Goal: Transaction & Acquisition: Subscribe to service/newsletter

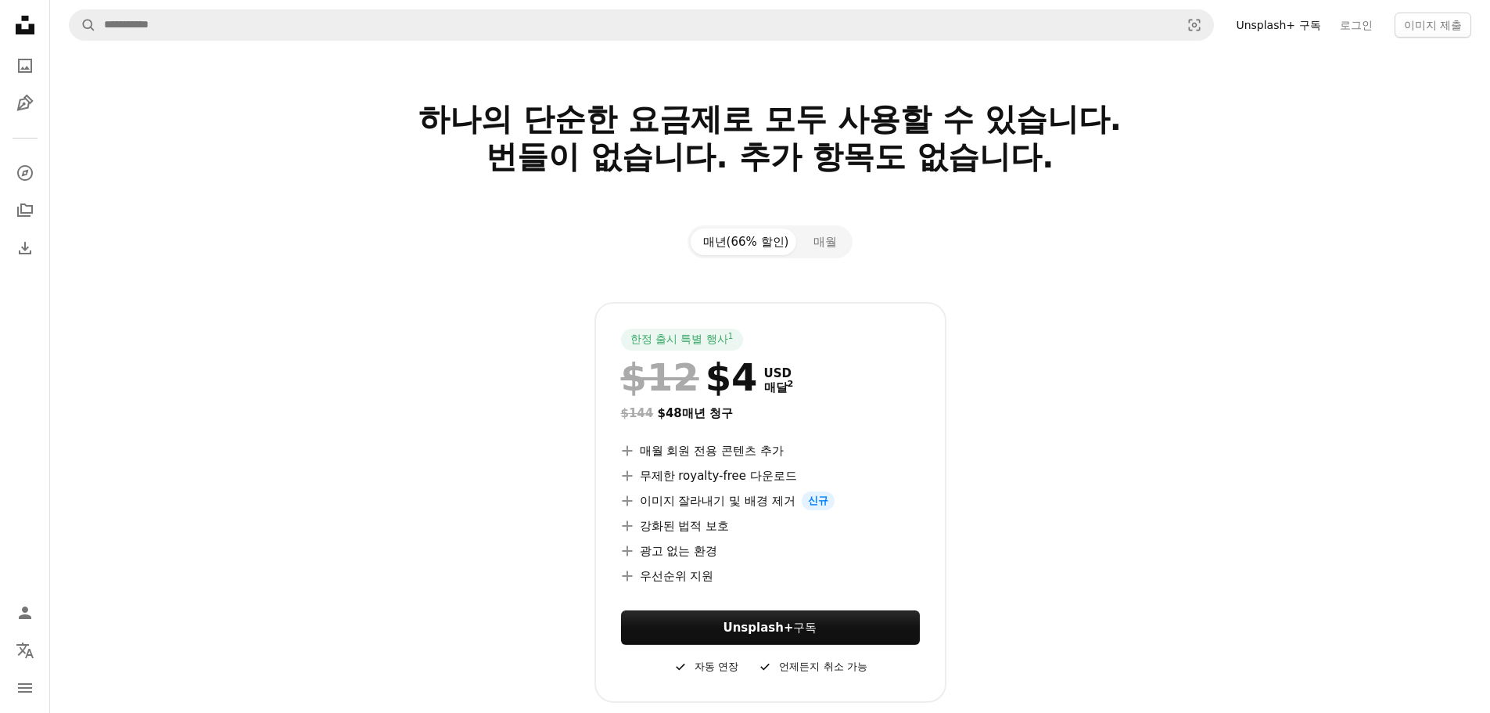
click at [27, 22] on icon "Unsplash logo Unsplash 홈" at bounding box center [24, 24] width 31 height 31
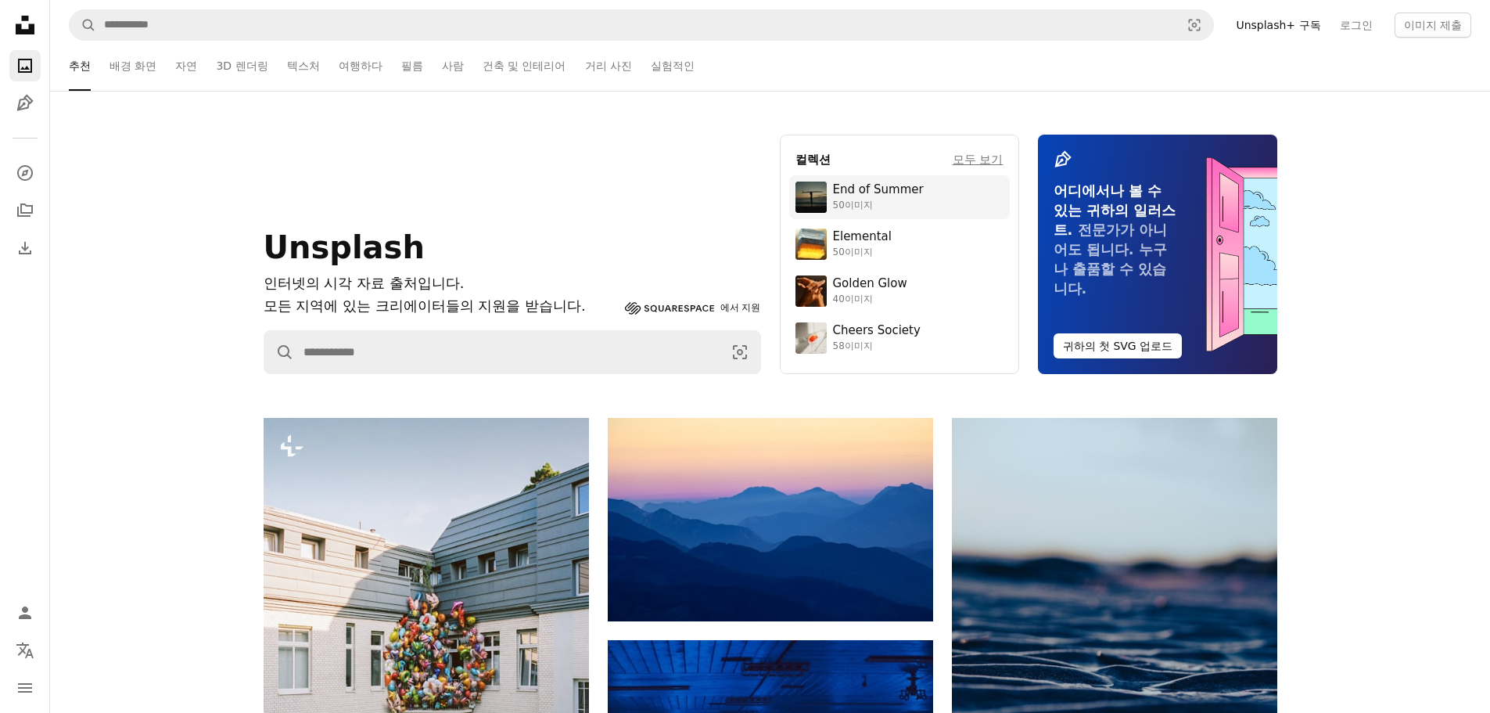
click at [864, 212] on link "End of Summer 50이미지" at bounding box center [900, 196] width 208 height 31
click at [880, 246] on div "50이미지" at bounding box center [862, 252] width 59 height 13
click at [810, 289] on img at bounding box center [811, 290] width 31 height 31
click at [852, 338] on div "Cheers Society" at bounding box center [877, 331] width 88 height 16
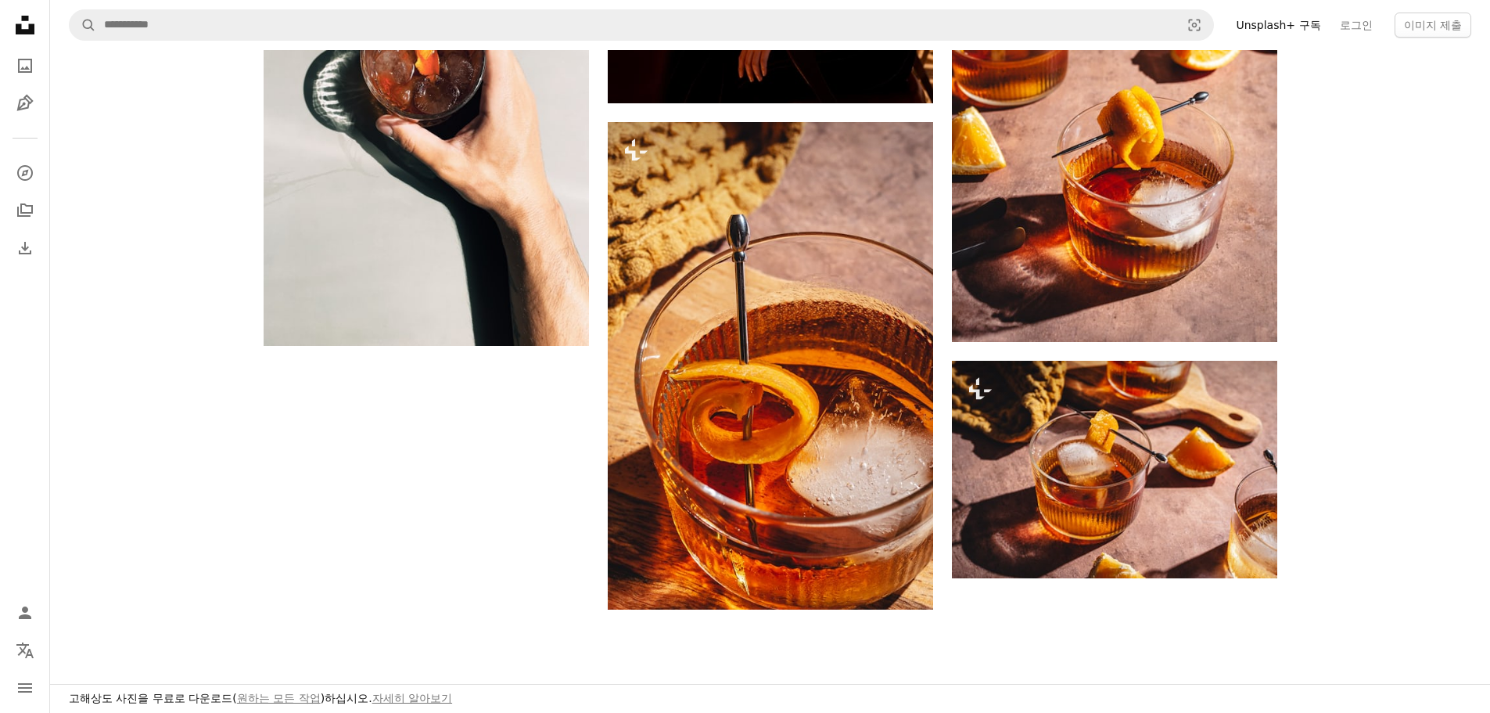
scroll to position [3051, 0]
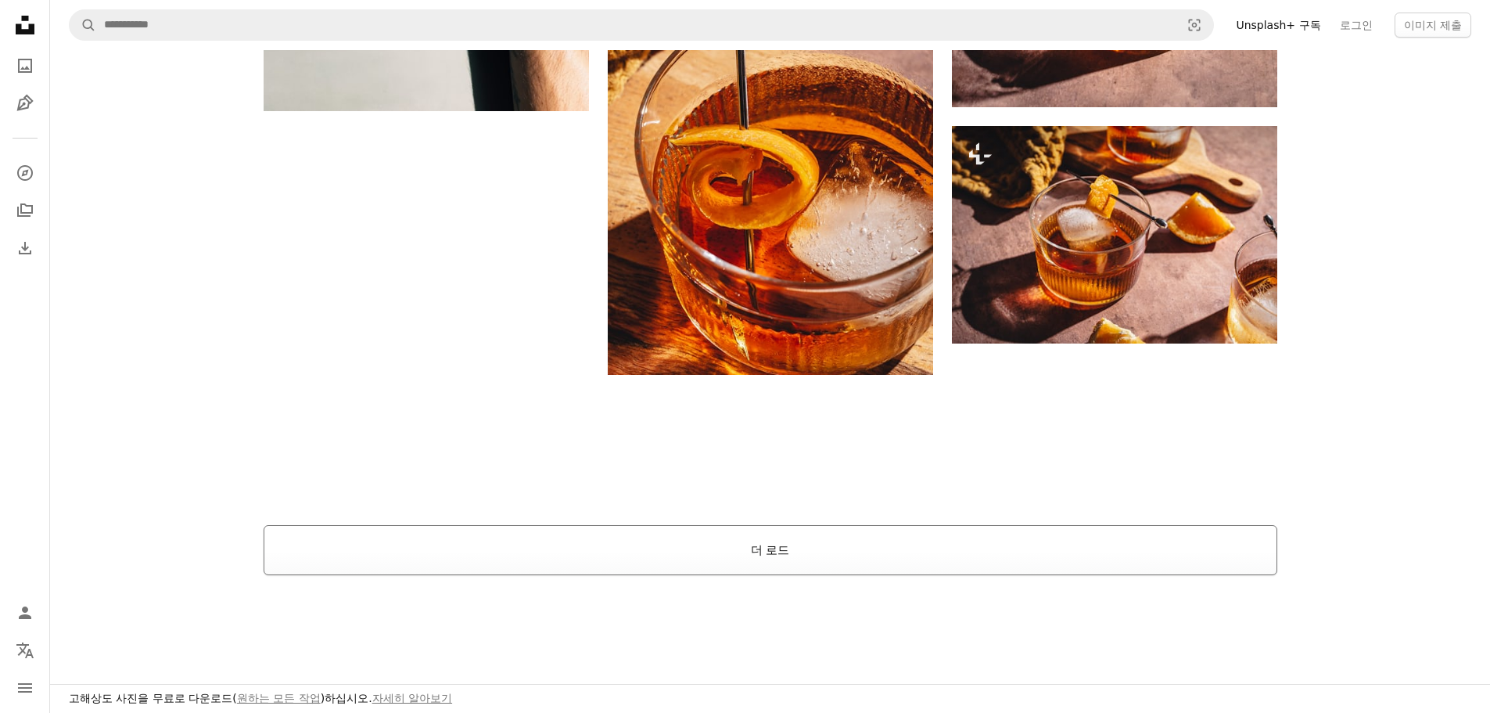
click at [777, 550] on button "더 로드" at bounding box center [771, 550] width 1014 height 50
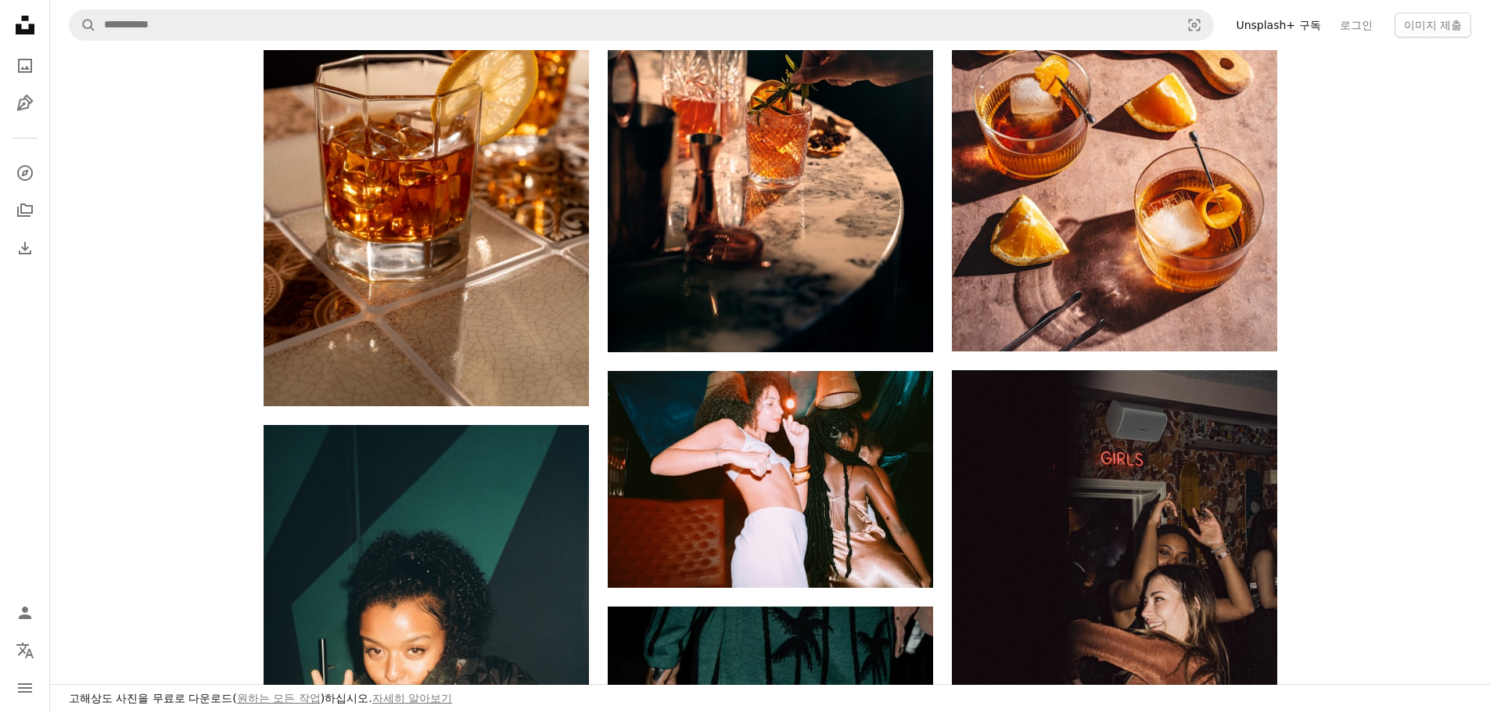
scroll to position [861, 0]
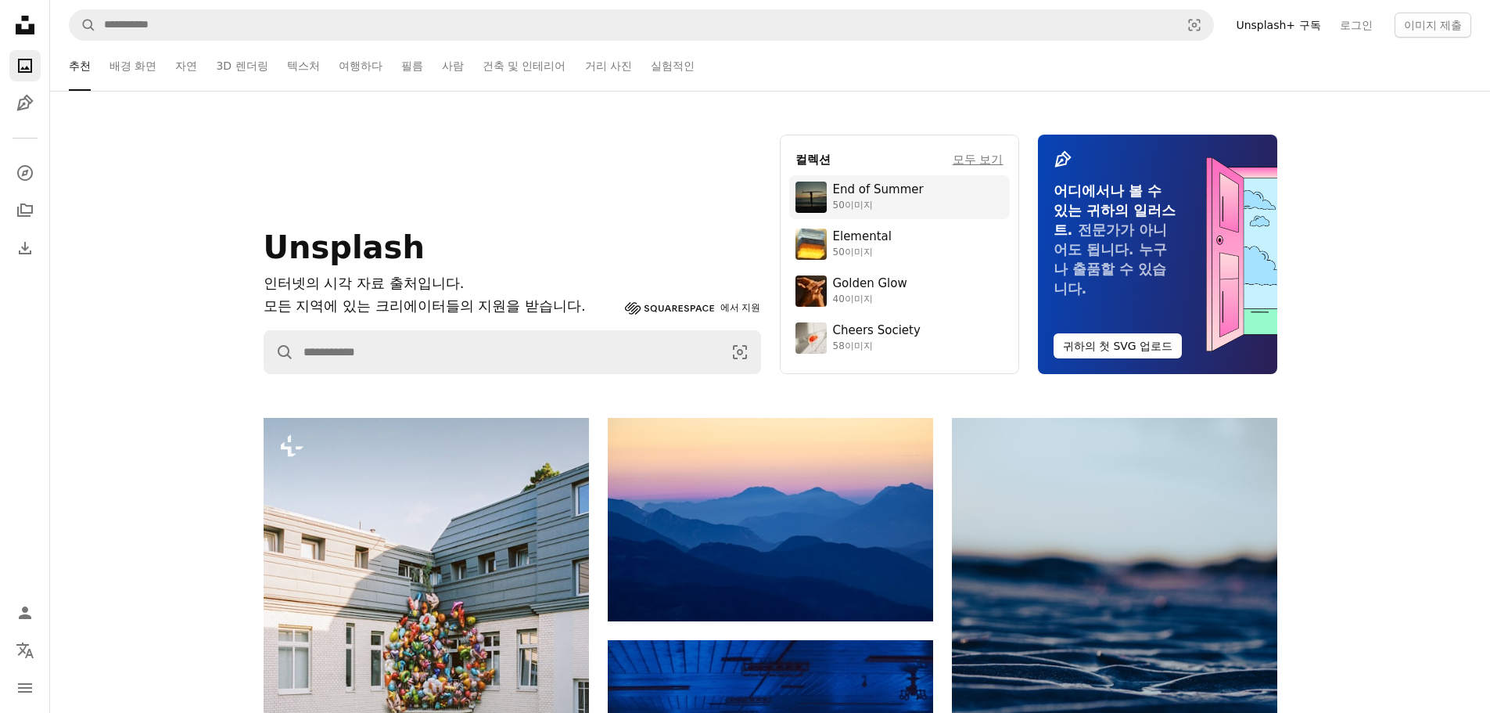
click at [885, 194] on div "End of Summer" at bounding box center [878, 190] width 91 height 16
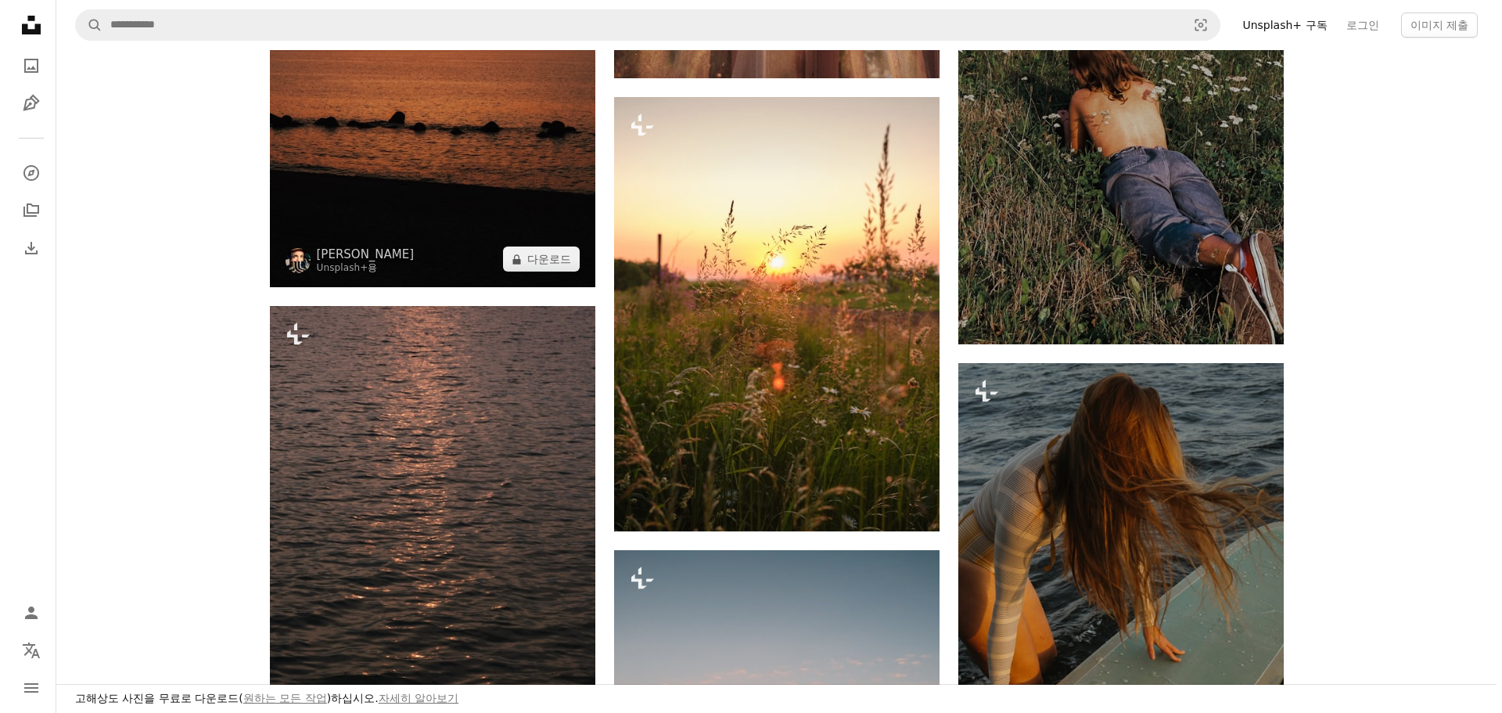
scroll to position [1878, 0]
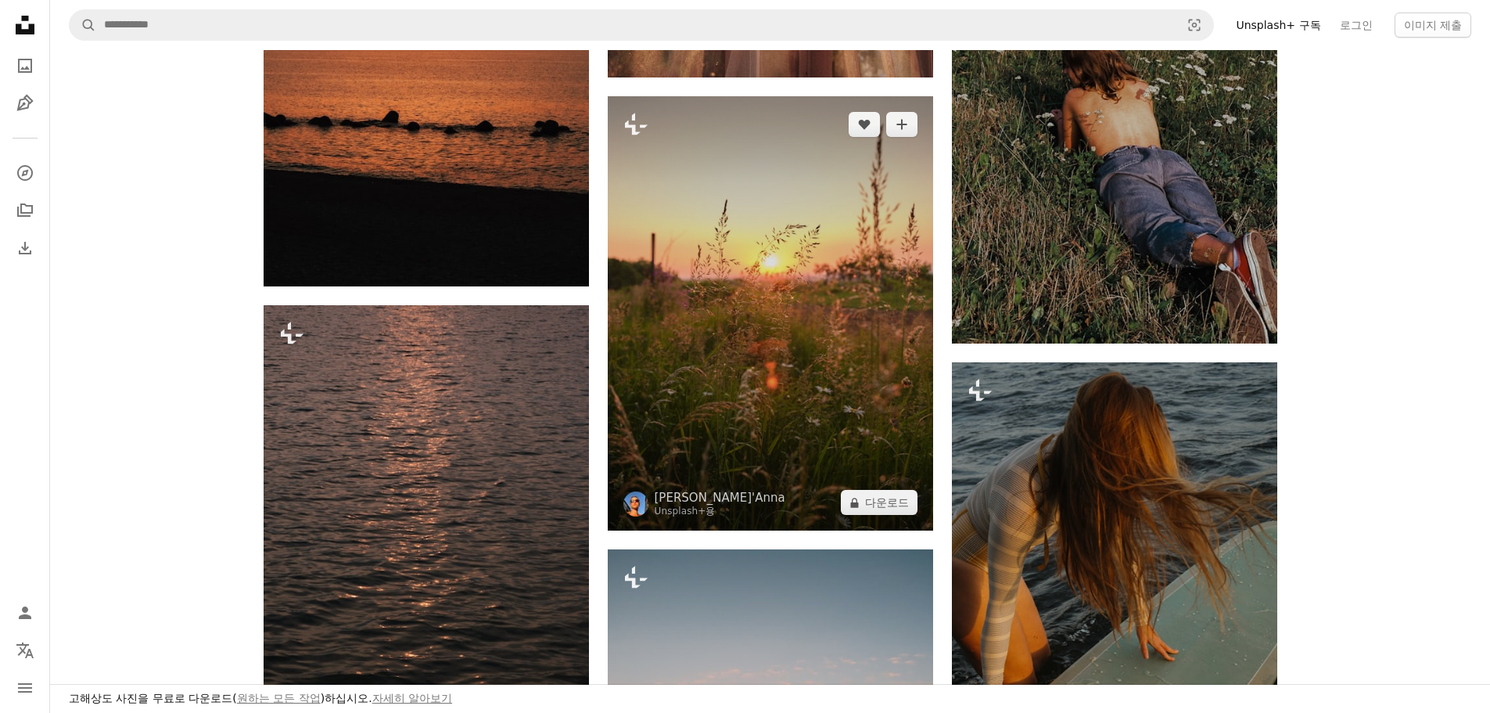
click at [771, 388] on img at bounding box center [770, 313] width 325 height 434
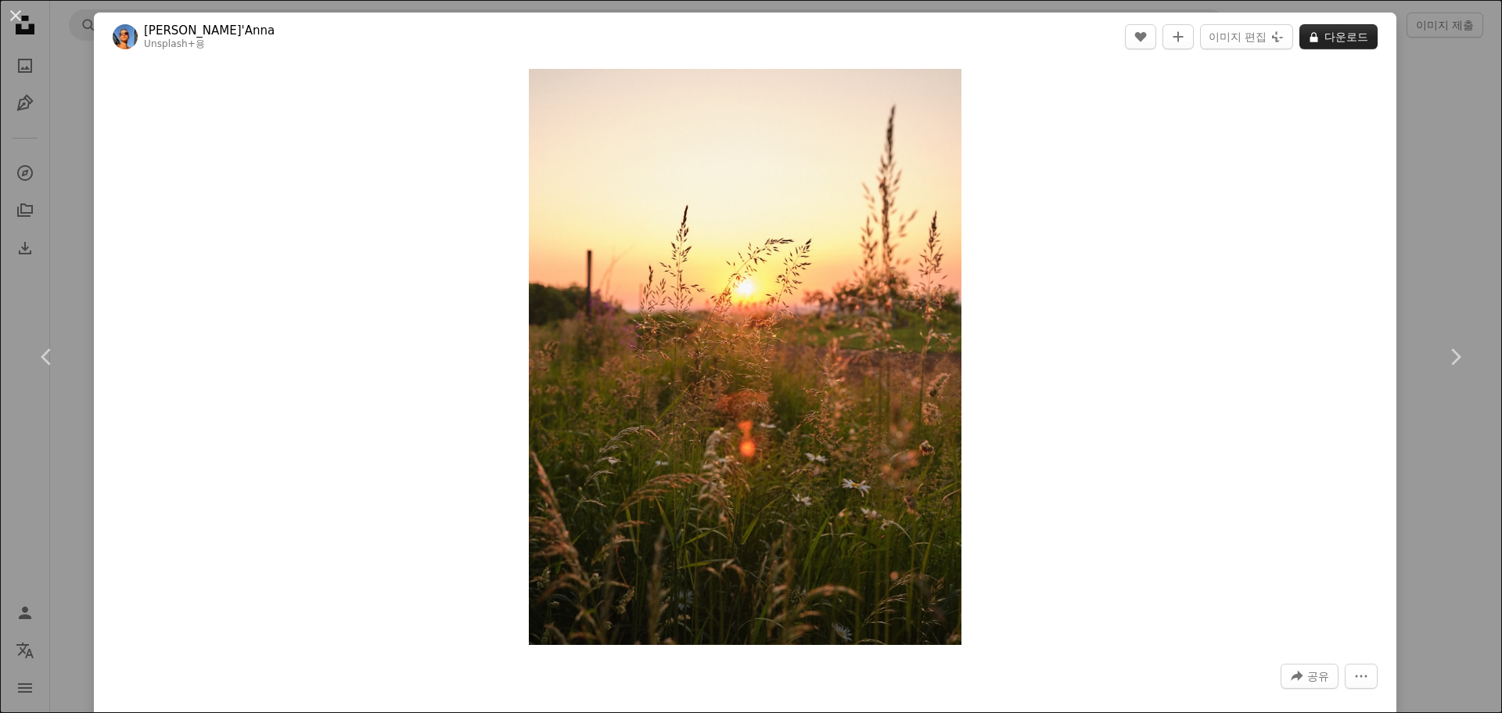
click at [1314, 35] on button "A lock 다운로드" at bounding box center [1338, 36] width 78 height 25
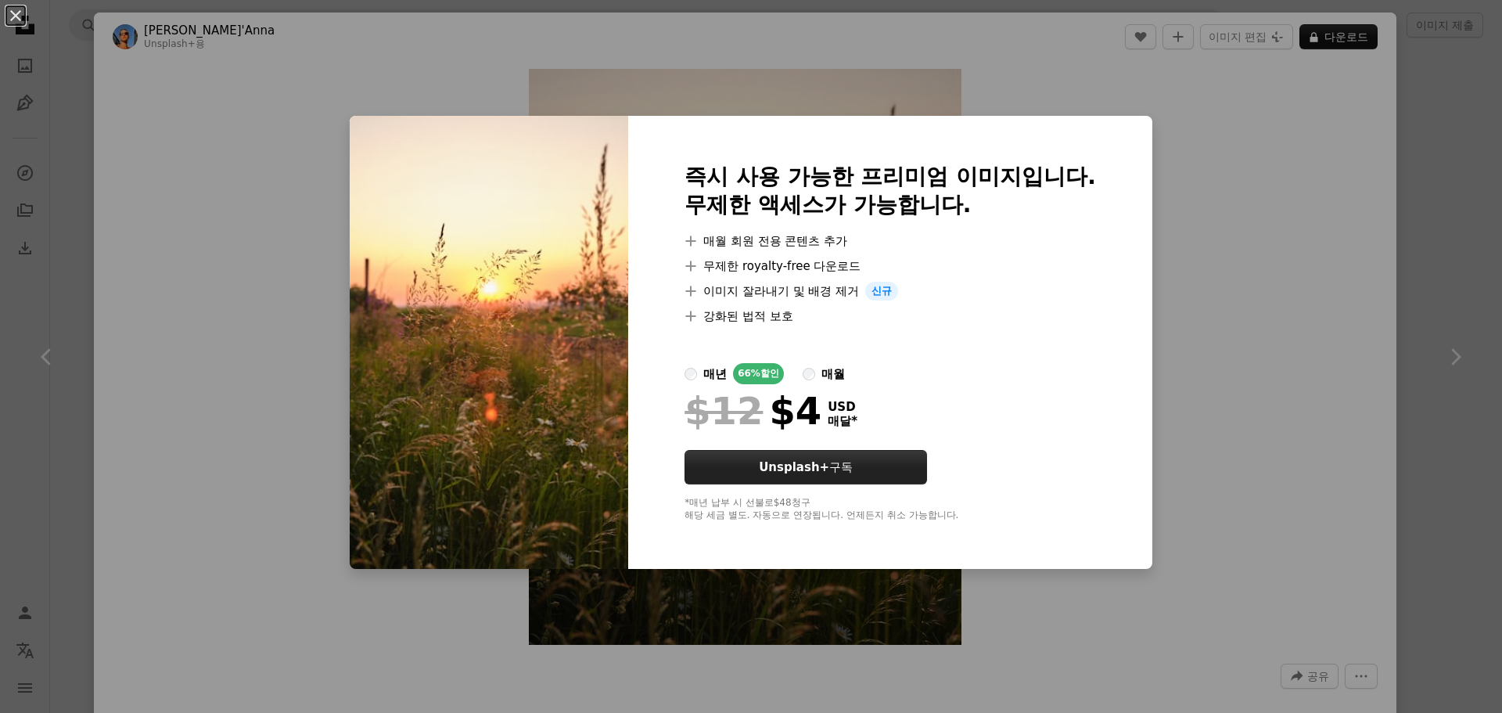
click at [809, 465] on strong "Unsplash+" at bounding box center [794, 467] width 70 height 14
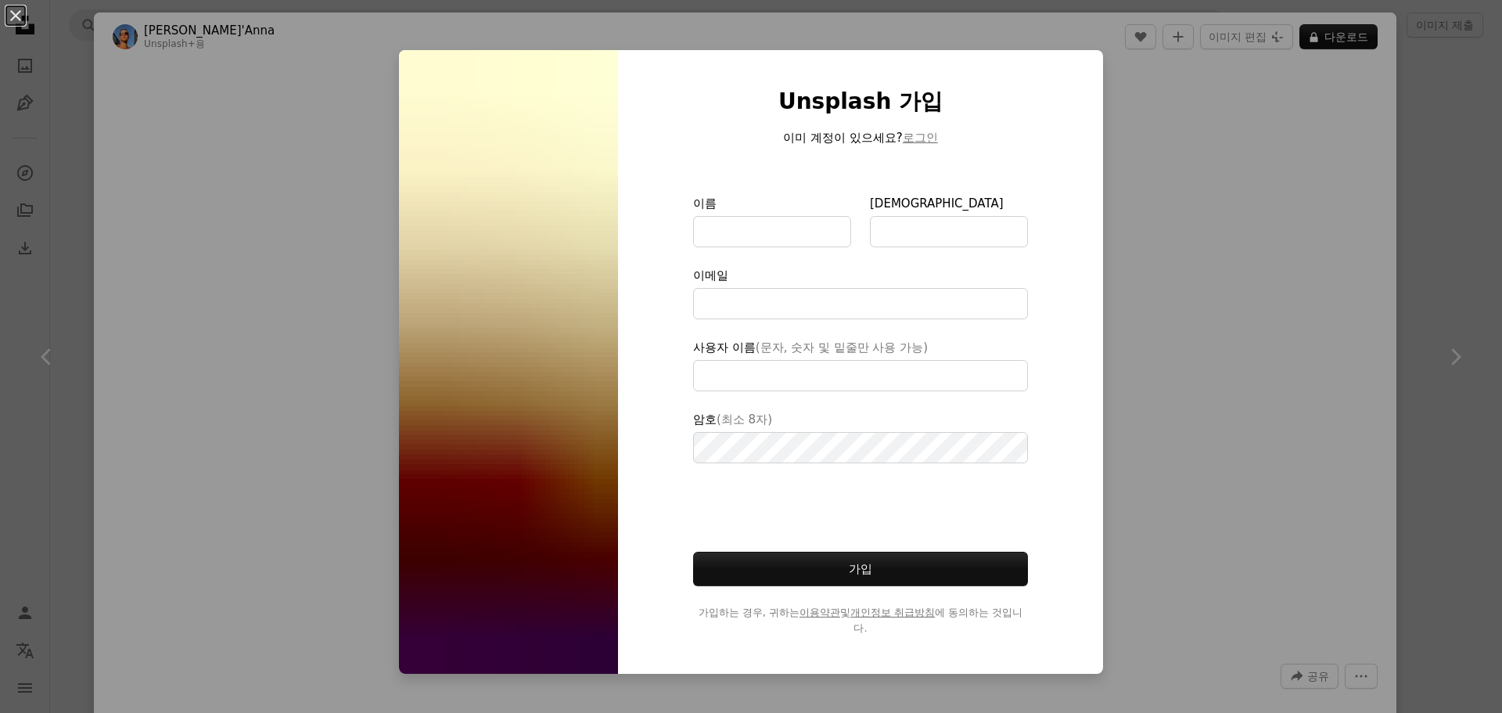
type input "**********"
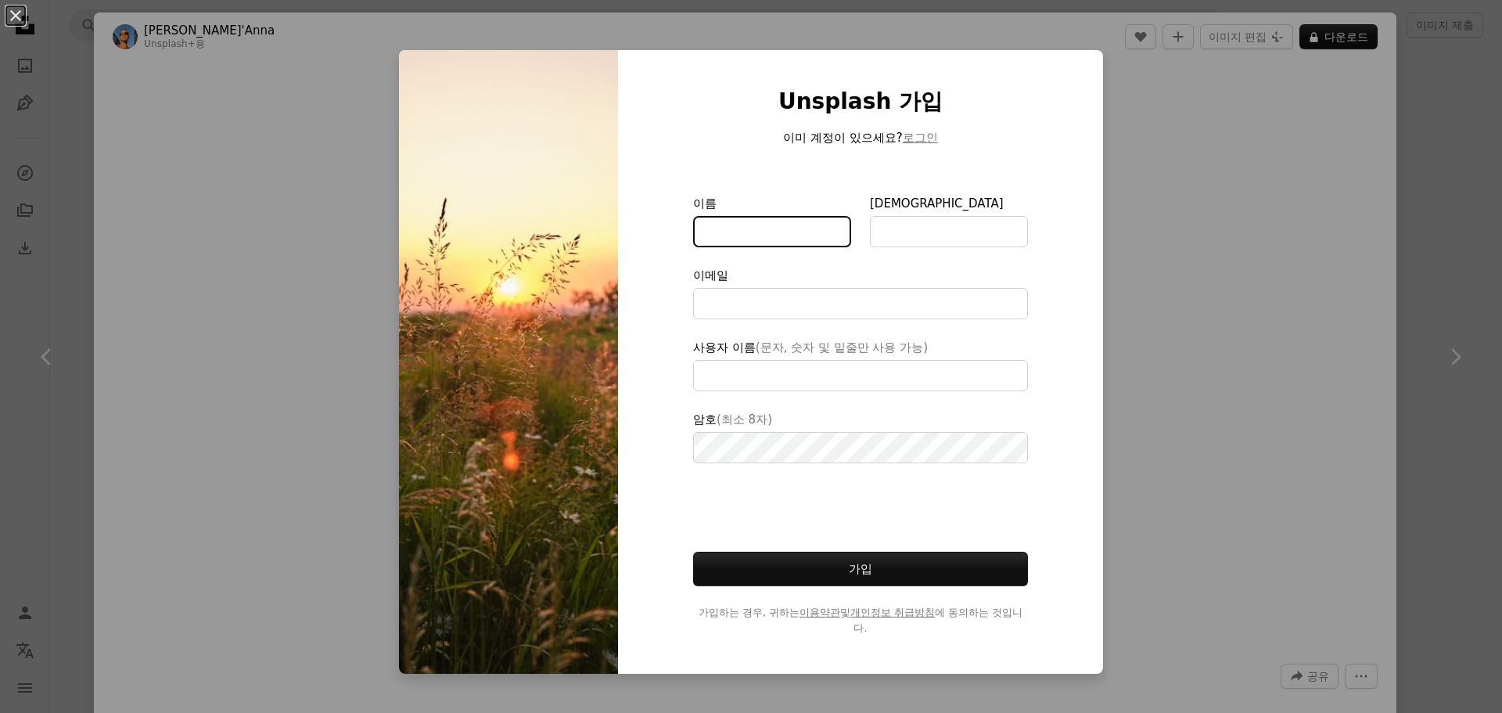
click at [782, 237] on input "이름" at bounding box center [772, 231] width 158 height 31
type input "**"
type input "*"
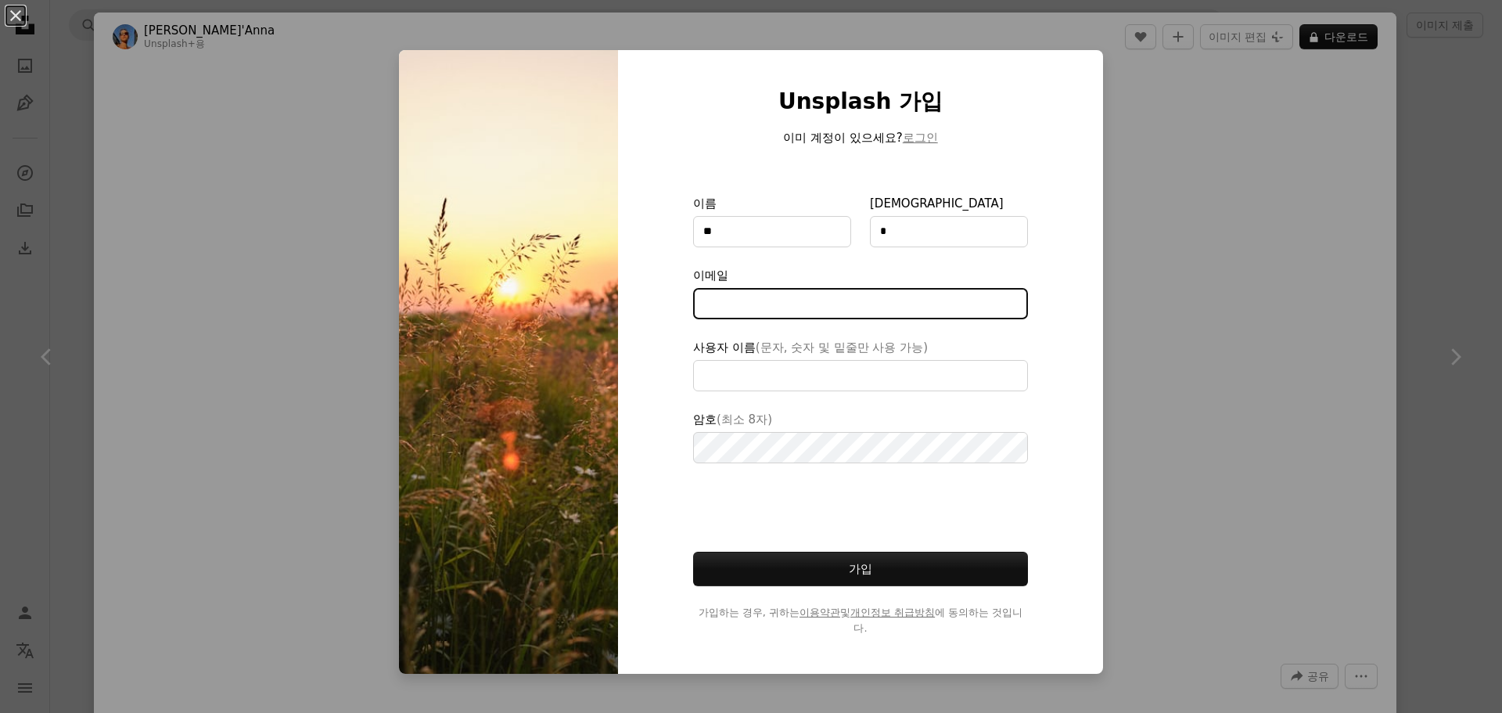
click at [792, 307] on input "이메일" at bounding box center [860, 303] width 335 height 31
type input "**********"
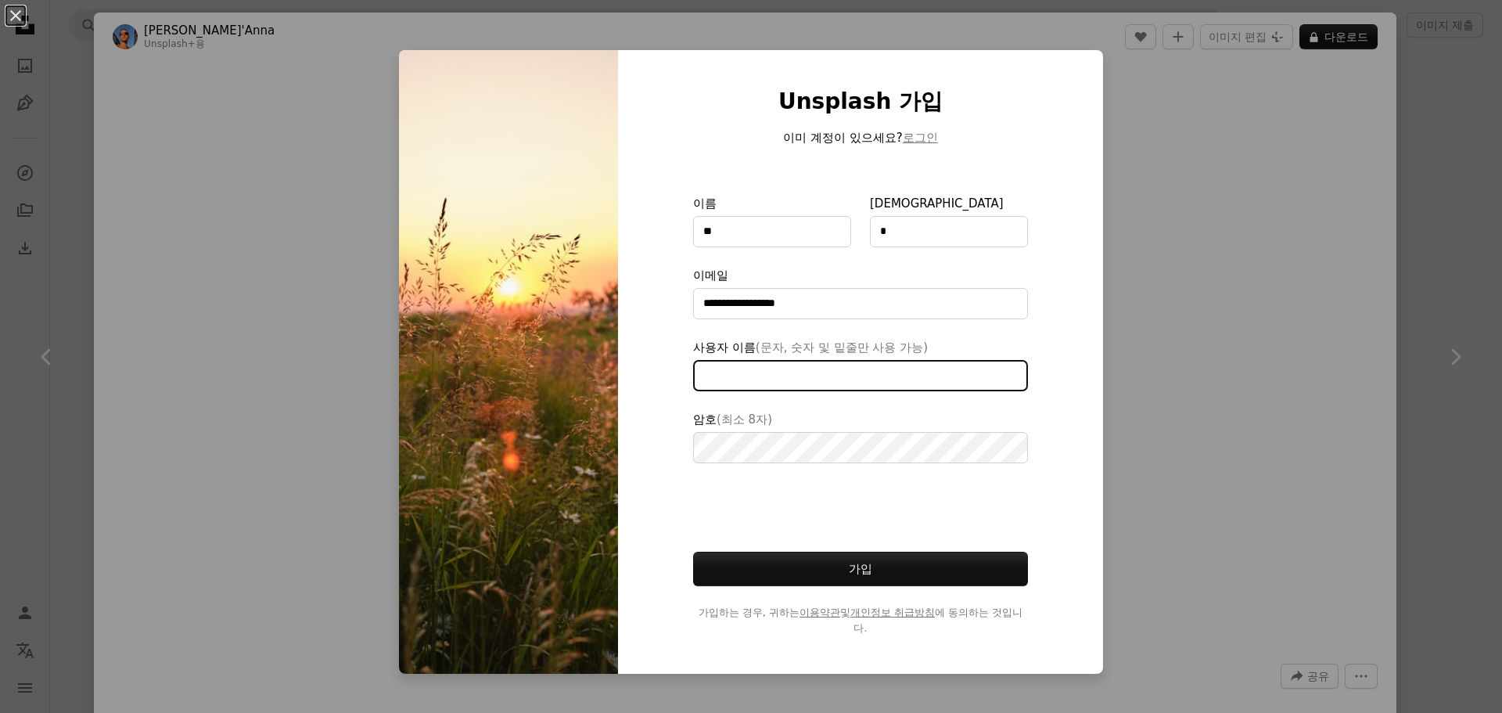
click at [778, 374] on input "사용자 이름 (문자, 숫자 및 밑줄만 사용 가능)" at bounding box center [860, 375] width 335 height 31
type input "*"
type input "***"
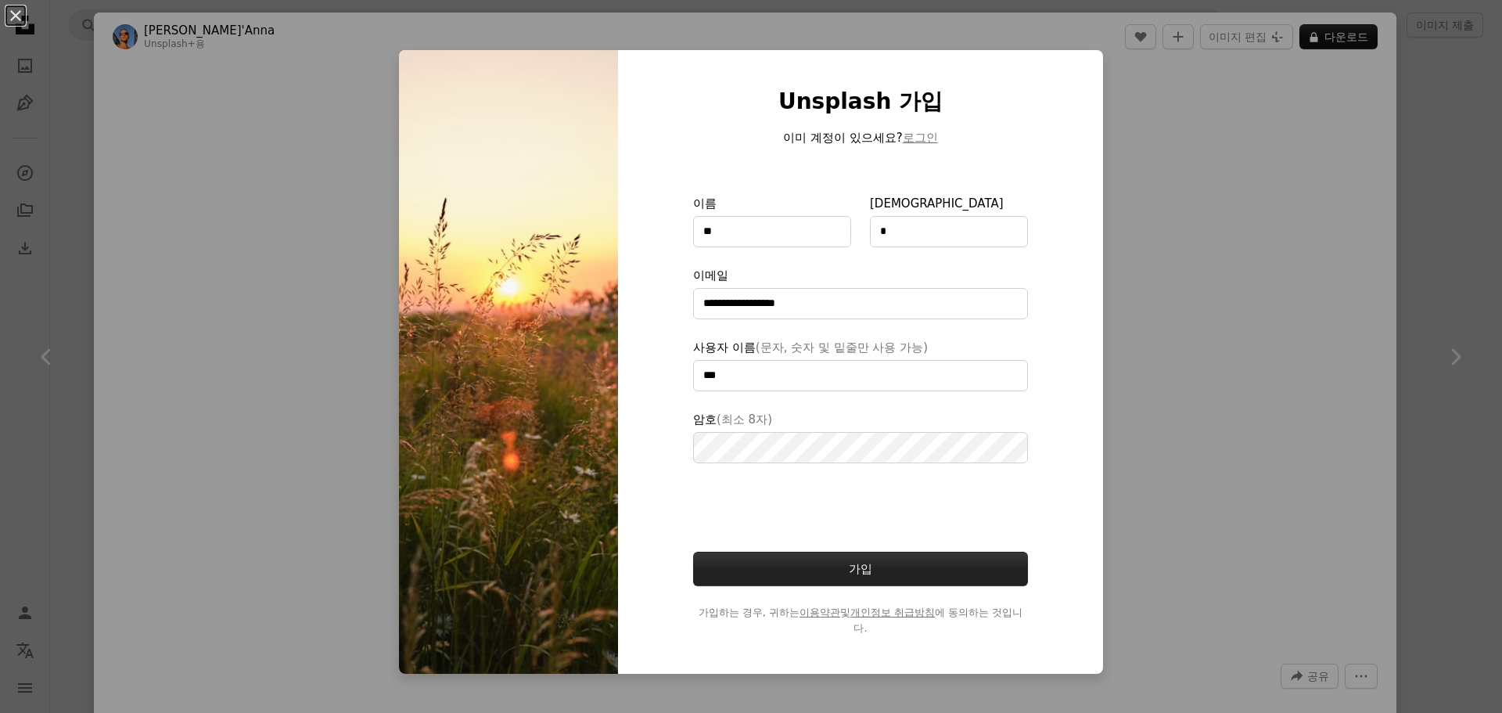
click at [863, 562] on button "가입" at bounding box center [860, 569] width 335 height 34
